Goal: Task Accomplishment & Management: Manage account settings

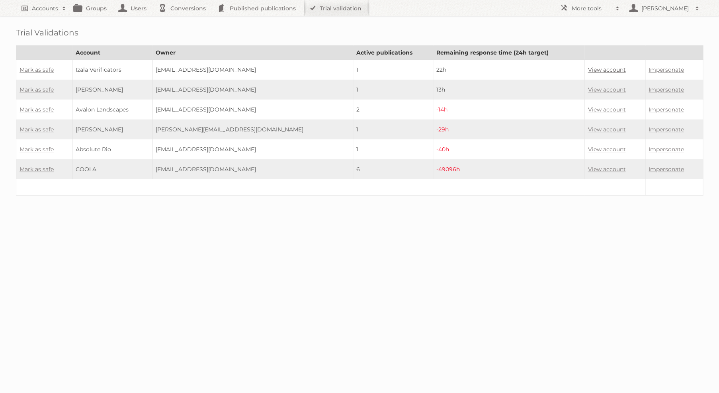
click at [598, 66] on link "View account" at bounding box center [607, 69] width 38 height 7
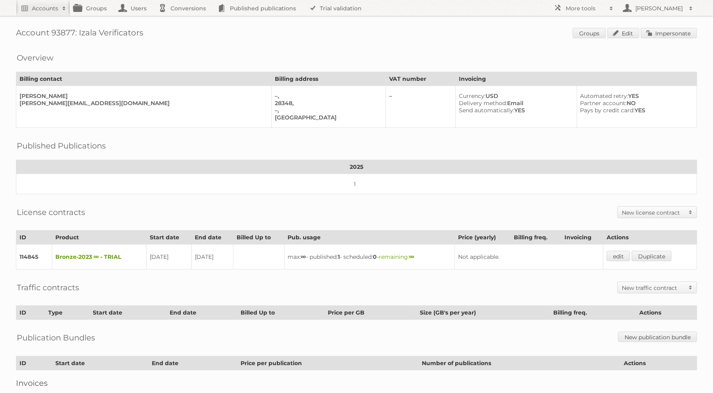
click at [674, 25] on div "Account 93877: Izala Verificators Groups Edit Impersonate Overview Billing cont…" at bounding box center [356, 218] width 713 height 436
click at [680, 32] on link "Impersonate" at bounding box center [669, 33] width 56 height 10
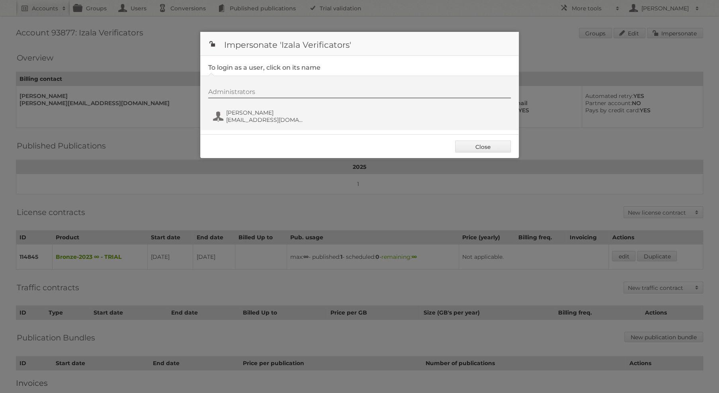
click at [225, 107] on div "Administrators Joe Xaba info@mankwegasmetrackers.com" at bounding box center [363, 107] width 311 height 38
click at [235, 117] on button "Joe Xaba info@mankwegasmetrackers.com" at bounding box center [259, 116] width 94 height 16
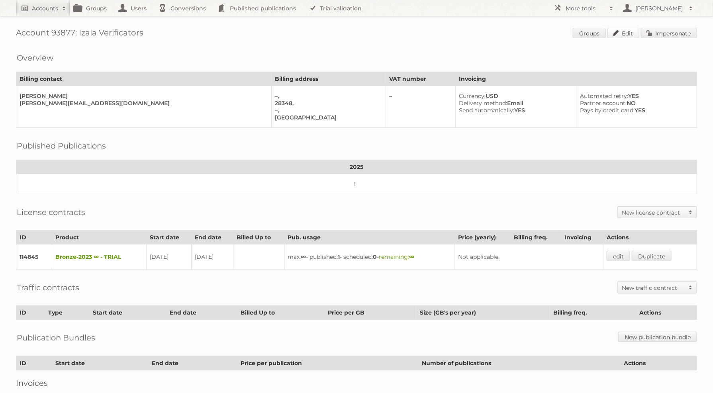
click at [622, 31] on link "Edit" at bounding box center [623, 33] width 32 height 10
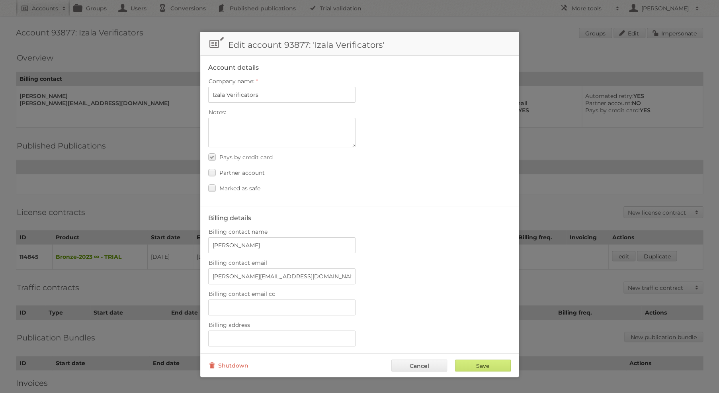
click at [406, 362] on link "Cancel" at bounding box center [420, 366] width 56 height 12
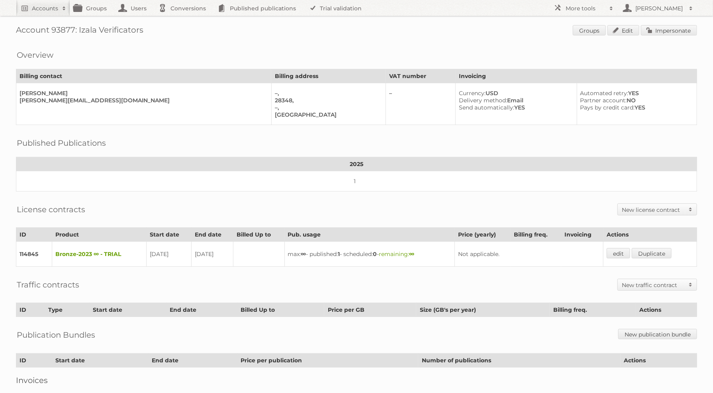
scroll to position [51, 0]
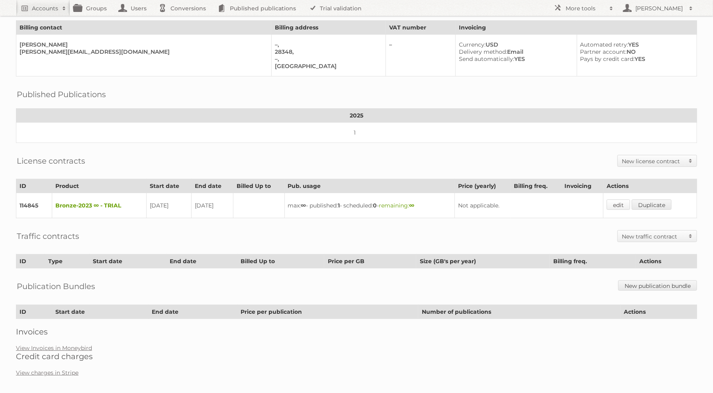
click at [621, 201] on link "edit" at bounding box center [618, 205] width 23 height 10
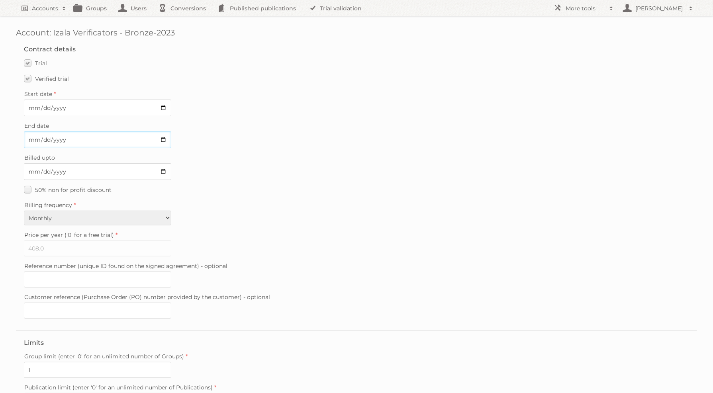
drag, startPoint x: 166, startPoint y: 141, endPoint x: 162, endPoint y: 139, distance: 4.3
click at [162, 139] on input "[DATE]" at bounding box center [97, 139] width 147 height 17
type input "[DATE]"
click at [27, 80] on label "Verified trial" at bounding box center [46, 79] width 45 height 12
click at [0, 0] on input "Verified trial" at bounding box center [0, 0] width 0 height 0
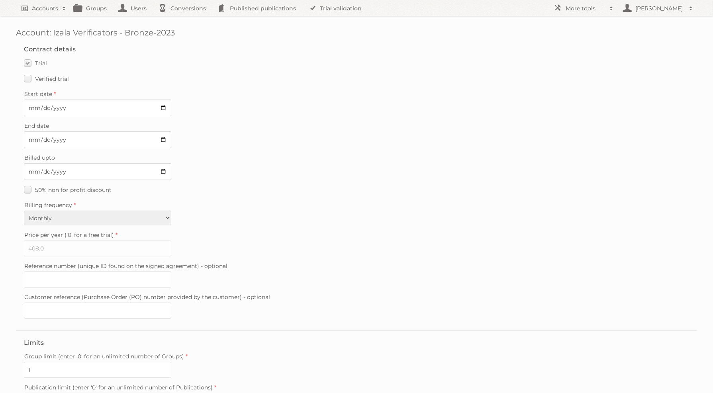
scroll to position [128, 0]
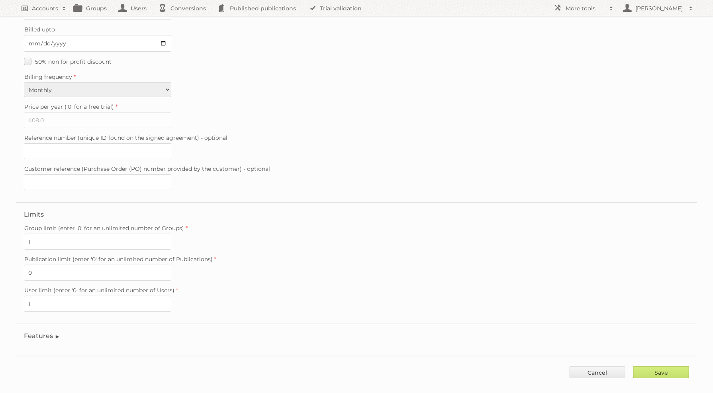
click at [667, 371] on div "Account: Izala Verificators - Bronze-2023 Contract details Trial Verified trial…" at bounding box center [356, 130] width 713 height 516
click at [670, 366] on input "Save" at bounding box center [661, 372] width 56 height 12
type input "..."
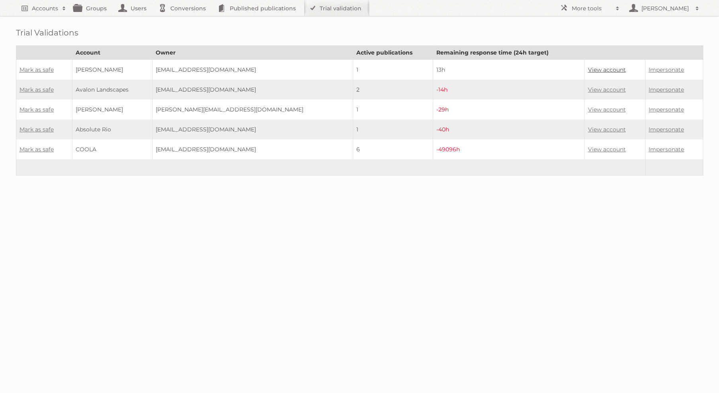
click at [613, 67] on link "View account" at bounding box center [607, 69] width 38 height 7
click at [27, 68] on link "Mark as safe" at bounding box center [37, 69] width 34 height 7
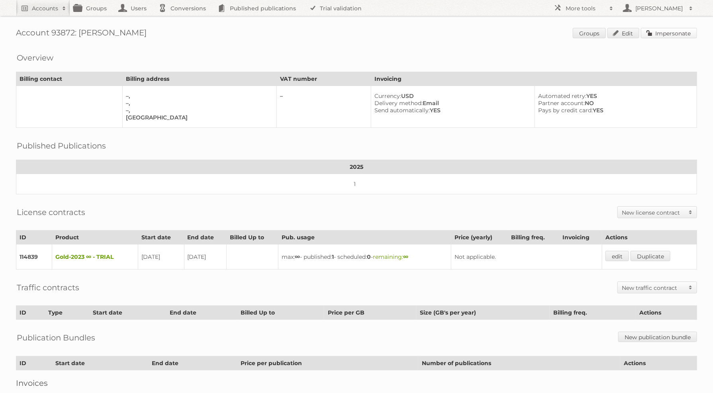
click at [661, 32] on link "Impersonate" at bounding box center [669, 33] width 56 height 10
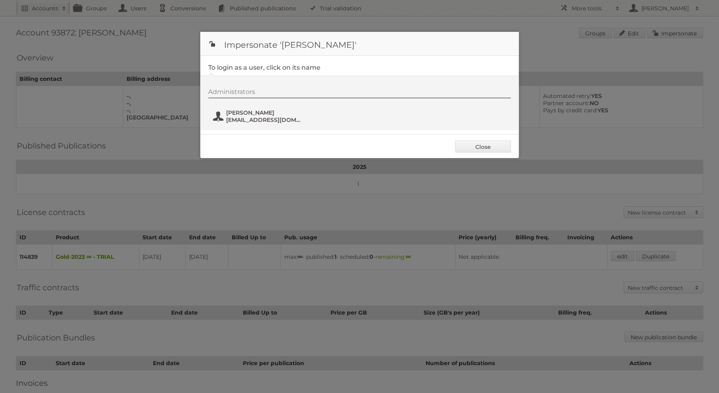
click at [275, 114] on span "[PERSON_NAME]" at bounding box center [264, 112] width 77 height 7
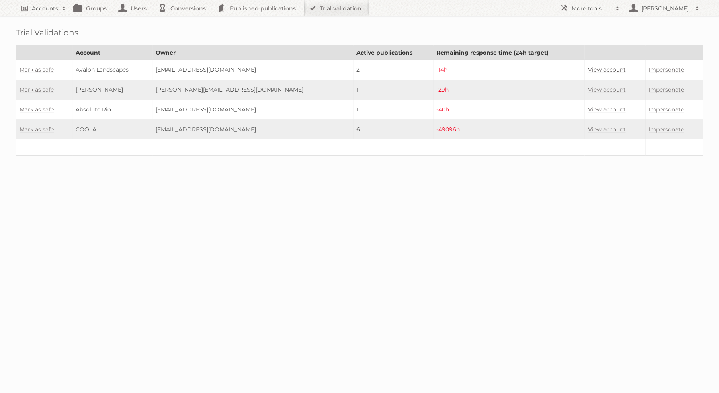
click at [605, 71] on link "View account" at bounding box center [607, 69] width 38 height 7
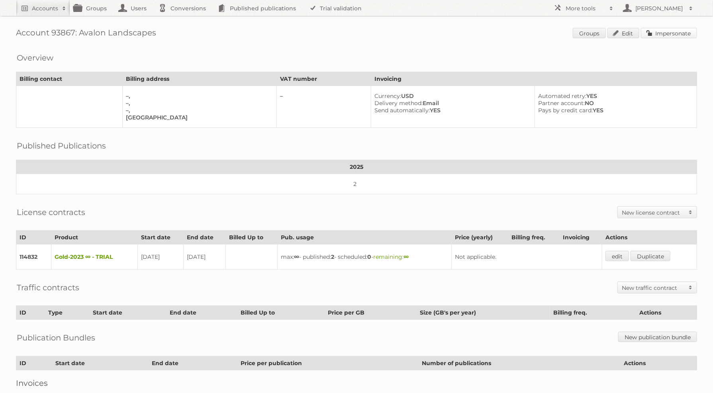
click at [664, 28] on link "Impersonate" at bounding box center [669, 33] width 56 height 10
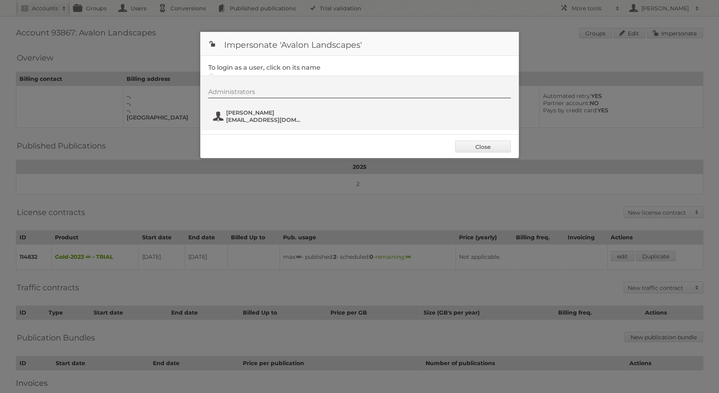
click at [232, 120] on span "[EMAIL_ADDRESS][DOMAIN_NAME]" at bounding box center [264, 119] width 77 height 7
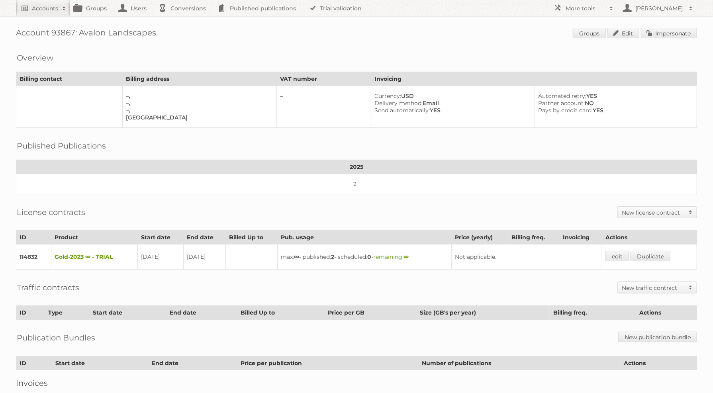
click at [65, 31] on h1 "Account 93867: Avalon Landscapes Groups Edit Impersonate" at bounding box center [356, 34] width 681 height 12
copy h1 "93867"
click at [619, 36] on link "Edit" at bounding box center [623, 33] width 32 height 10
click at [617, 251] on link "edit" at bounding box center [616, 256] width 23 height 10
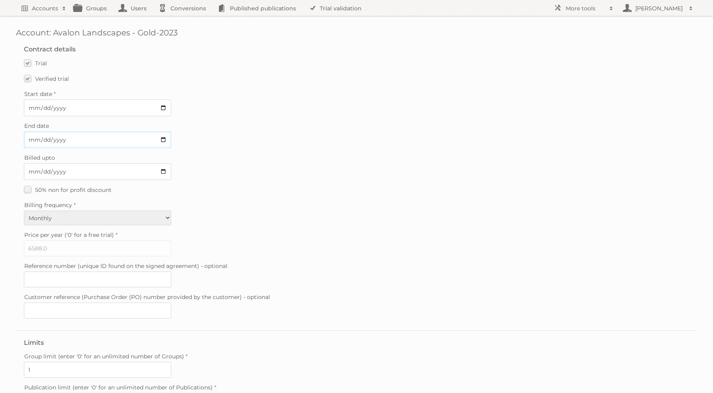
click at [162, 137] on input "2025-10-04" at bounding box center [97, 139] width 147 height 17
type input "2025-09-21"
click at [40, 76] on span "Verified trial" at bounding box center [52, 78] width 34 height 7
click at [0, 0] on input "Verified trial" at bounding box center [0, 0] width 0 height 0
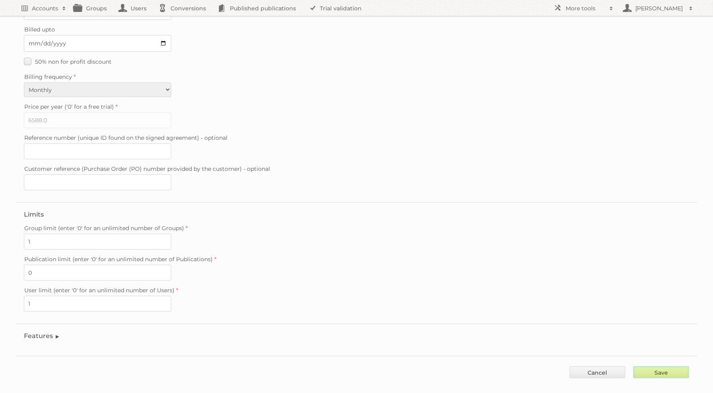
click at [661, 366] on input "Save" at bounding box center [661, 372] width 56 height 12
type input "..."
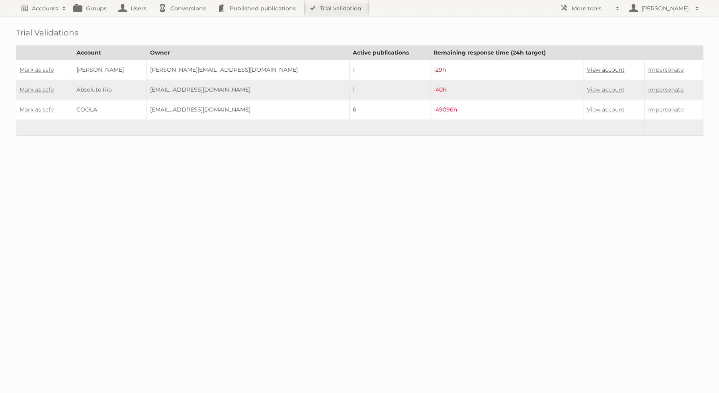
click at [587, 67] on link "View account" at bounding box center [606, 69] width 38 height 7
click at [33, 69] on link "Mark as safe" at bounding box center [37, 69] width 34 height 7
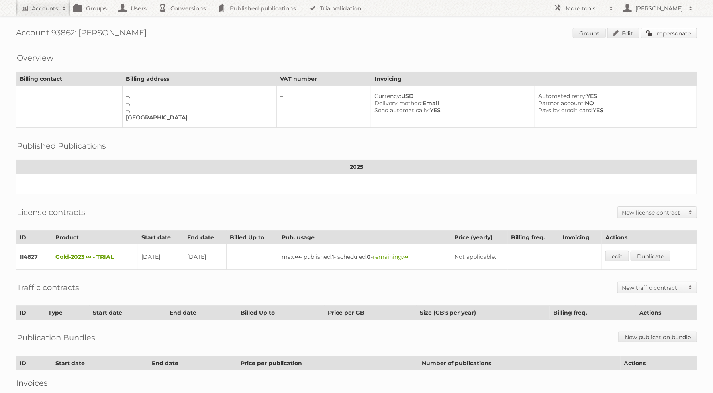
click at [668, 29] on link "Impersonate" at bounding box center [669, 33] width 56 height 10
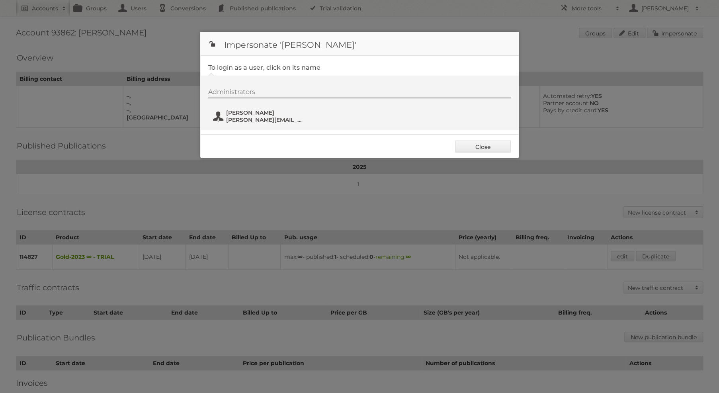
click at [275, 110] on span "Greg Pratt" at bounding box center [264, 112] width 77 height 7
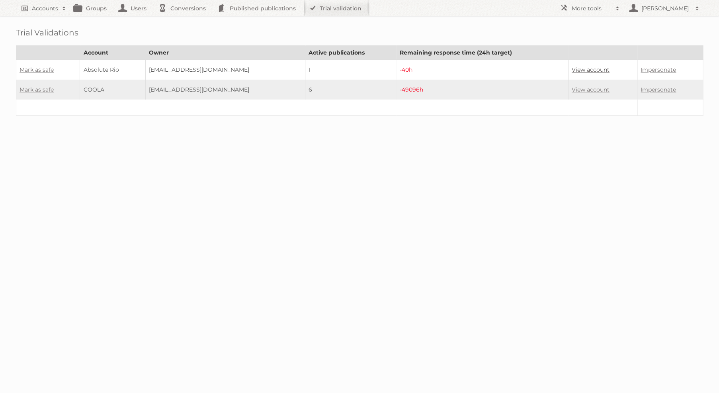
click at [585, 66] on link "View account" at bounding box center [591, 69] width 38 height 7
click at [592, 68] on link "View account" at bounding box center [591, 69] width 38 height 7
click at [49, 70] on link "Mark as safe" at bounding box center [37, 69] width 34 height 7
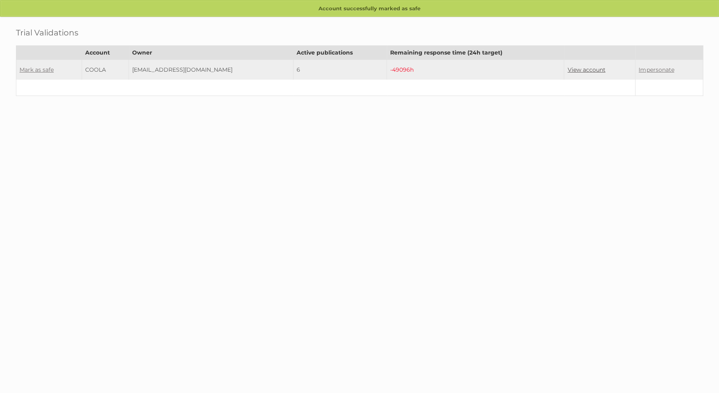
click at [576, 69] on link "View account" at bounding box center [587, 69] width 38 height 7
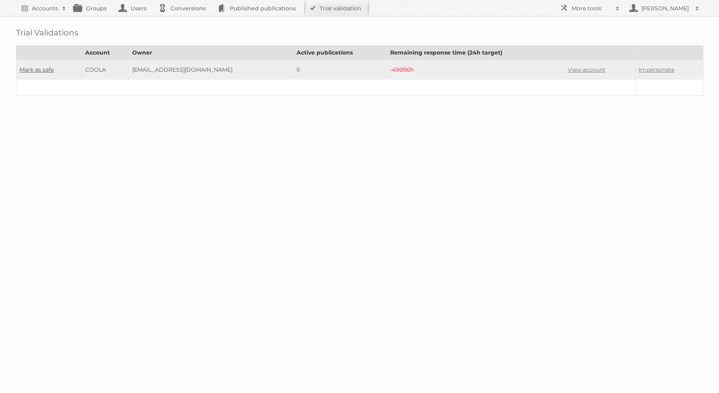
click at [32, 69] on link "Mark as safe" at bounding box center [37, 69] width 34 height 7
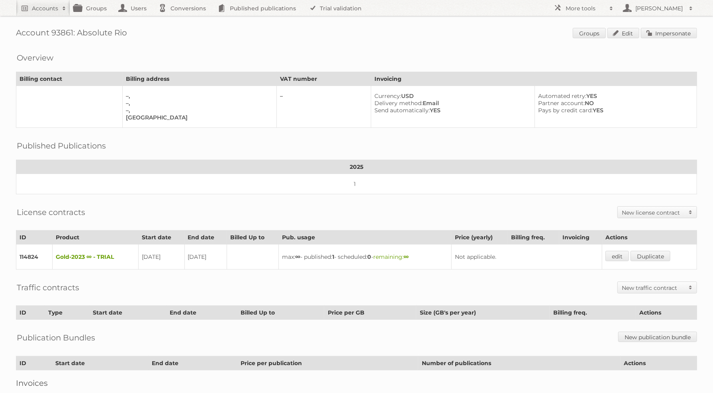
click at [676, 27] on div "Account 93861: Absolute Rio Groups Edit Impersonate Overview Billing contact Bi…" at bounding box center [356, 218] width 713 height 436
click at [681, 30] on link "Impersonate" at bounding box center [669, 33] width 56 height 10
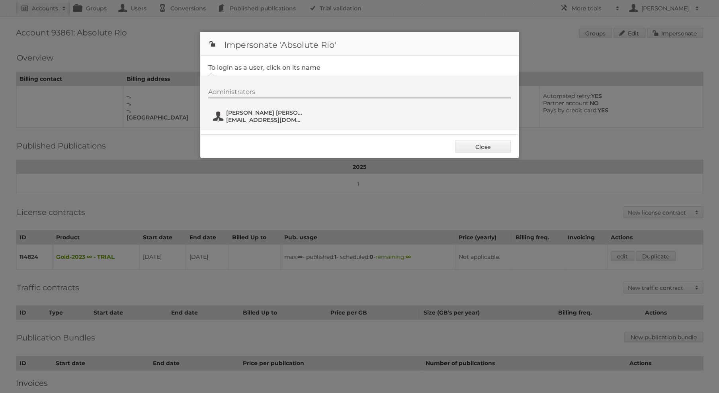
click at [215, 114] on button "[PERSON_NAME] [PERSON_NAME] [EMAIL_ADDRESS][DOMAIN_NAME]" at bounding box center [259, 116] width 94 height 16
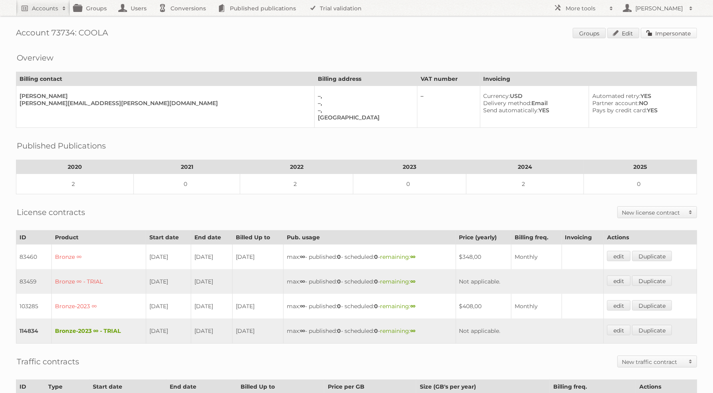
click at [682, 37] on link "Impersonate" at bounding box center [669, 33] width 56 height 10
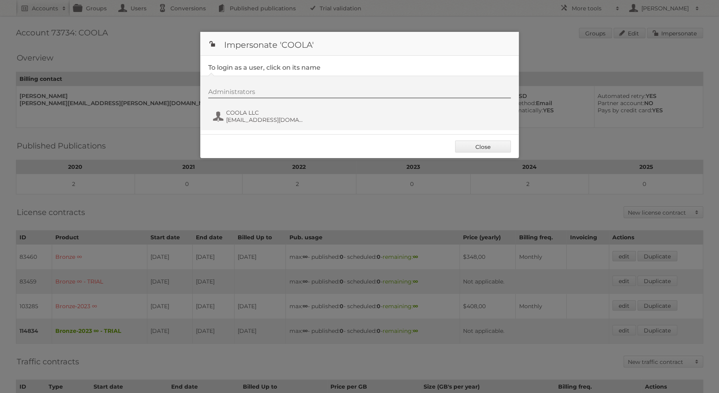
click at [235, 102] on div "Administrators COOLA LLC [EMAIL_ADDRESS][DOMAIN_NAME]" at bounding box center [363, 107] width 311 height 38
click at [238, 114] on span "COOLA LLC" at bounding box center [264, 112] width 77 height 7
